Goal: Task Accomplishment & Management: Use online tool/utility

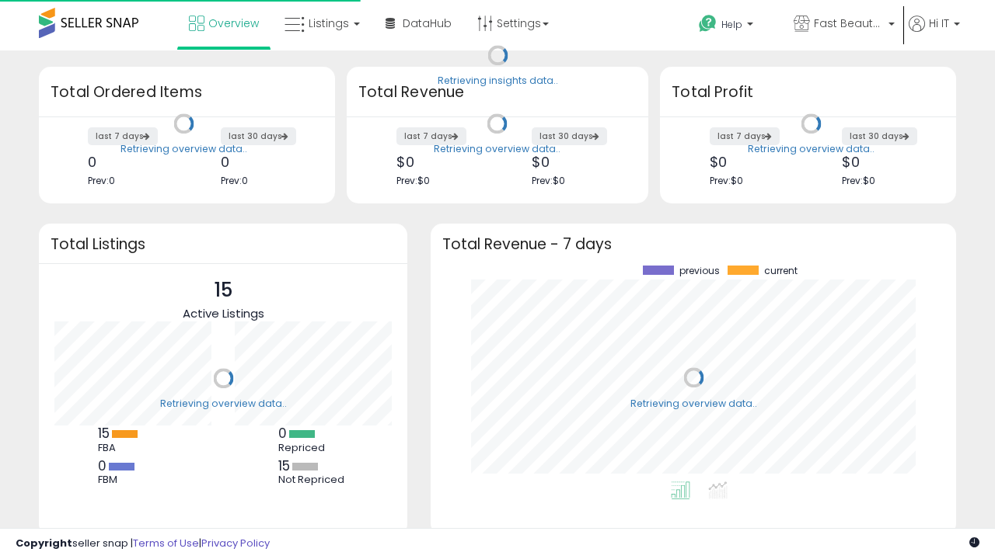
scroll to position [216, 494]
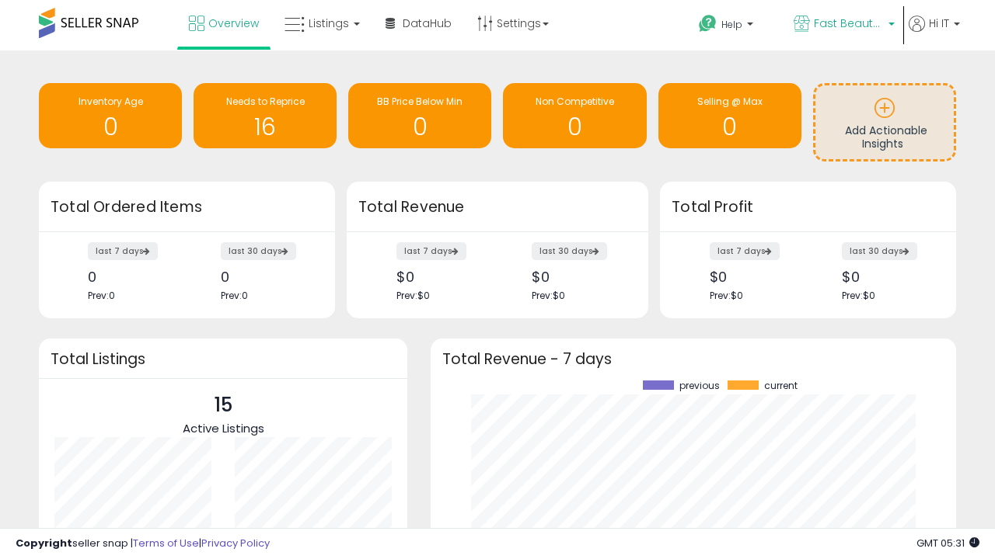
click at [842, 25] on span "Fast Beauty ([GEOGRAPHIC_DATA])" at bounding box center [848, 24] width 70 height 16
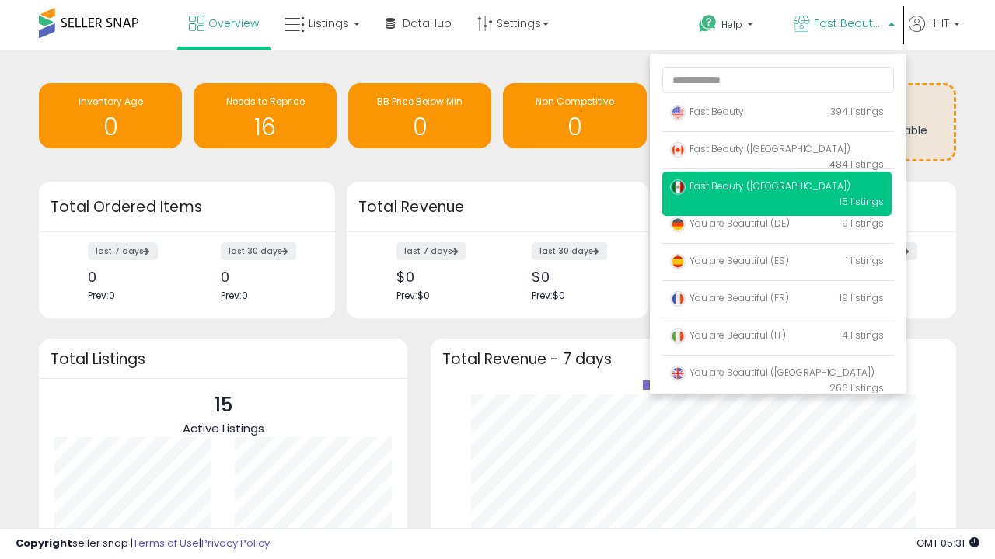
click at [776, 152] on span "Fast Beauty ([GEOGRAPHIC_DATA])" at bounding box center [760, 148] width 180 height 13
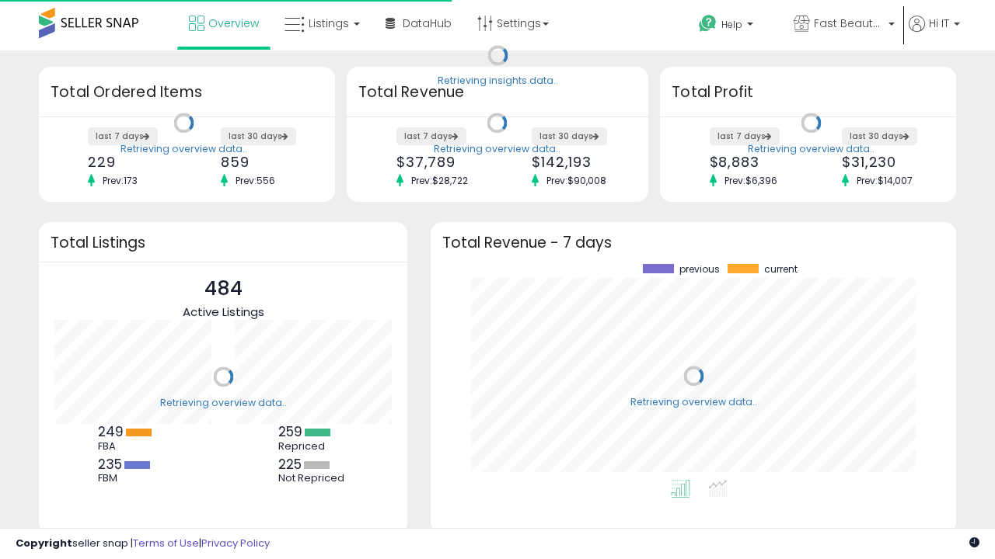
scroll to position [216, 494]
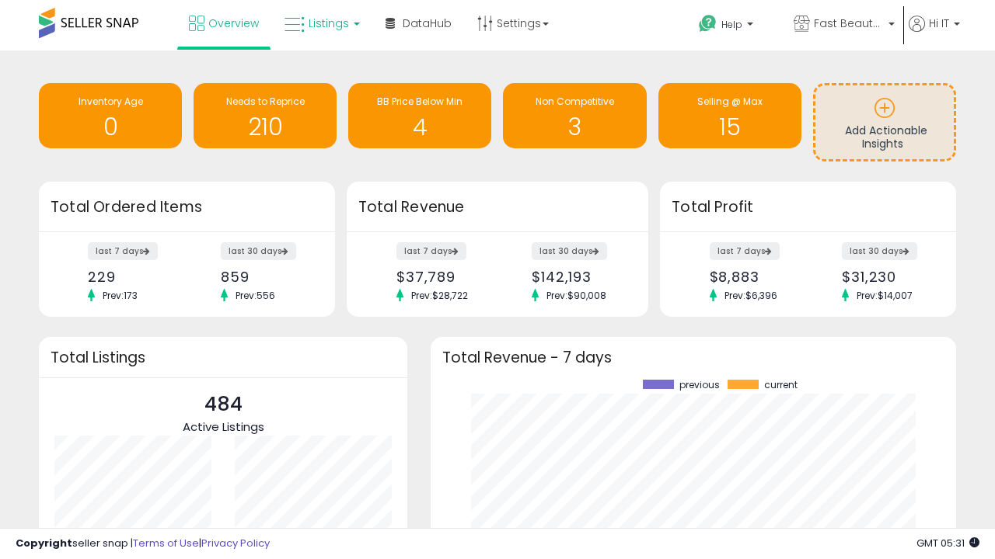
click at [320, 23] on span "Listings" at bounding box center [328, 24] width 40 height 16
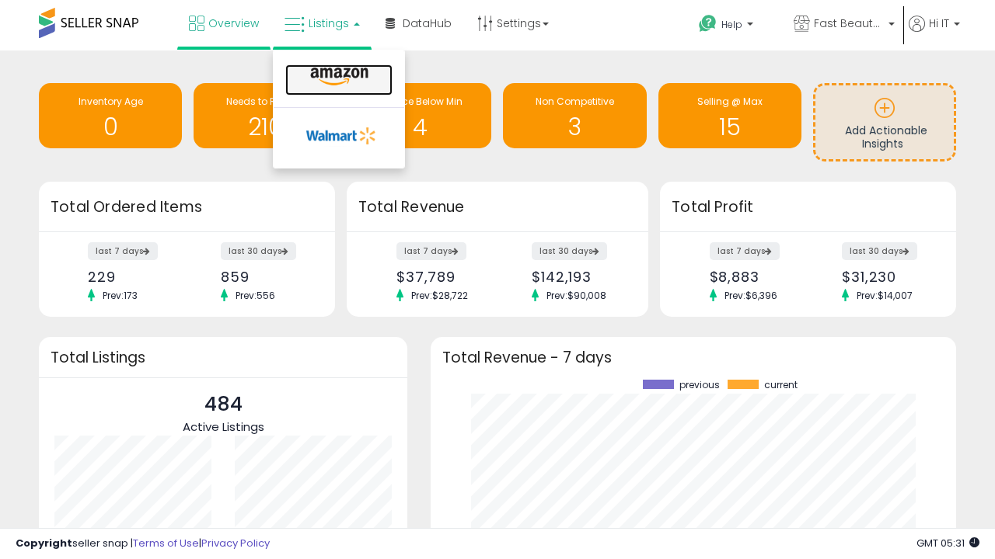
click at [337, 77] on icon at bounding box center [339, 77] width 68 height 20
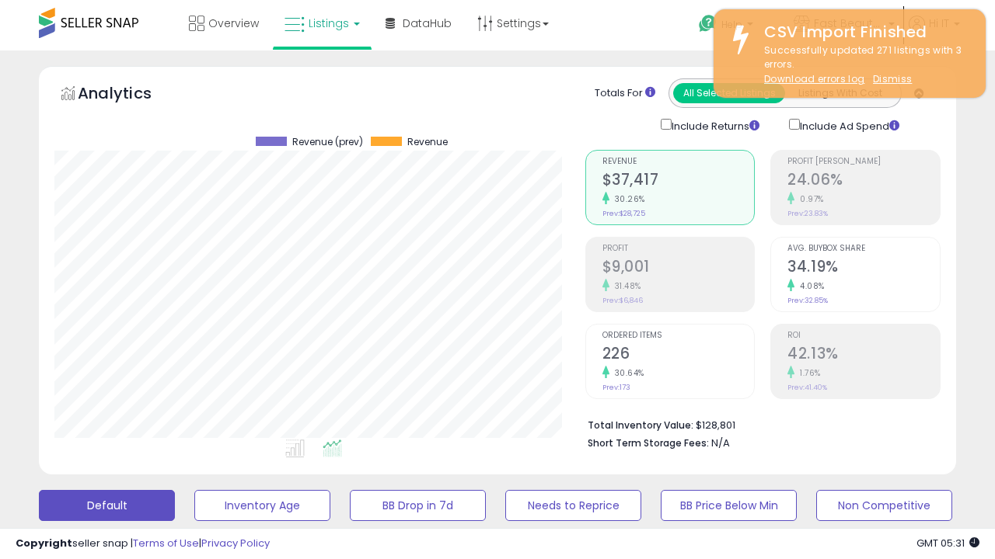
scroll to position [319, 530]
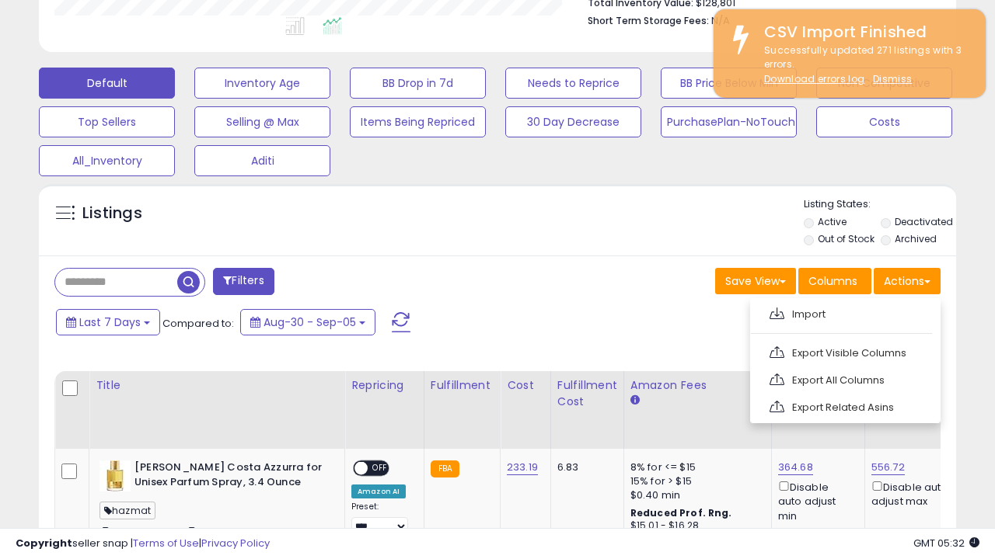
click at [776, 312] on span at bounding box center [776, 314] width 15 height 12
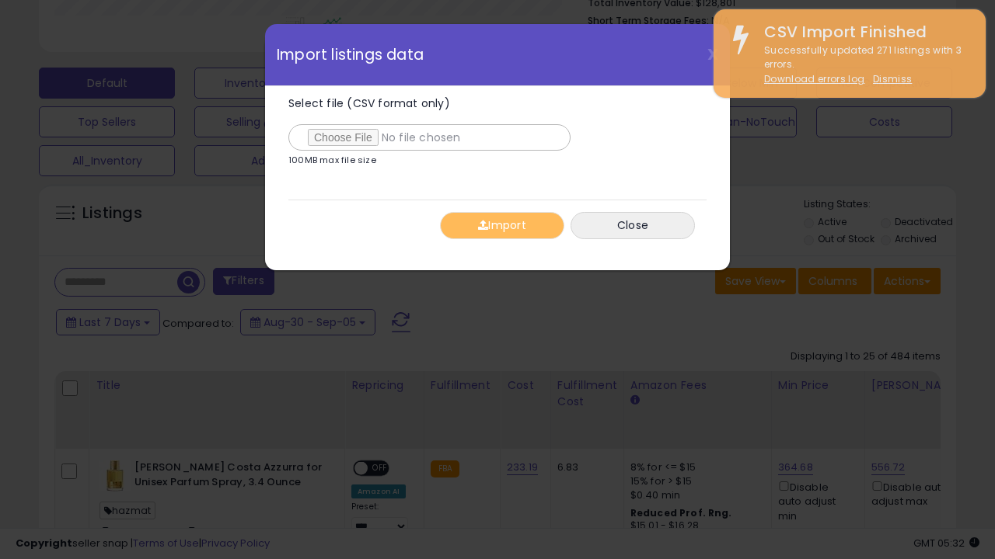
type input "**********"
click at [501, 225] on button "Import" at bounding box center [502, 225] width 124 height 27
